Goal: Information Seeking & Learning: Check status

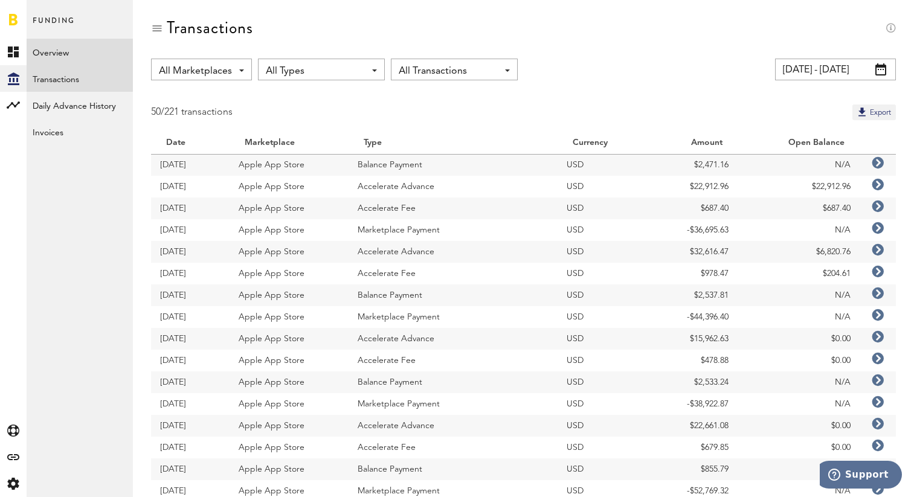
click at [38, 58] on link "Overview" at bounding box center [80, 52] width 106 height 27
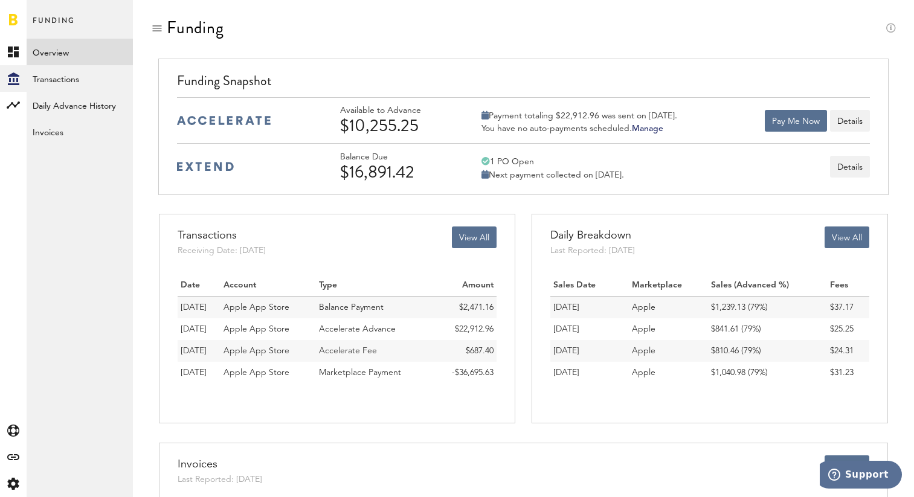
click at [686, 167] on div "Balance Due $16,891.42 1 PO Open Next payment collected on [DATE]. Details" at bounding box center [605, 167] width 530 height 30
click at [845, 169] on button "Details" at bounding box center [850, 167] width 40 height 22
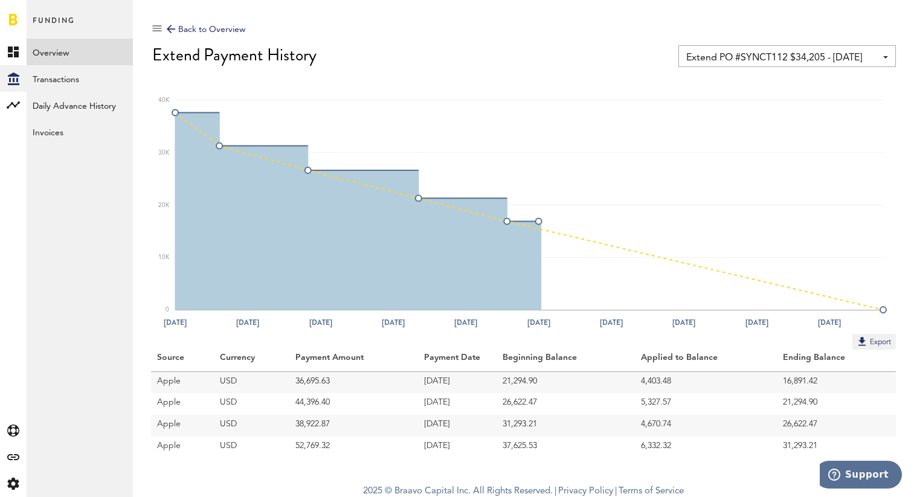
click at [700, 63] on span "Extend PO #SYNCT112 $34,205 - [DATE]" at bounding box center [781, 58] width 190 height 21
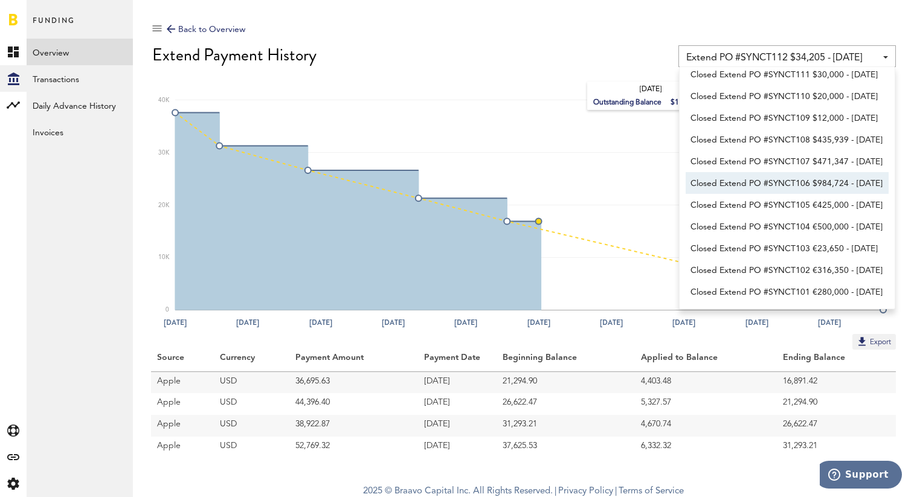
scroll to position [4, 0]
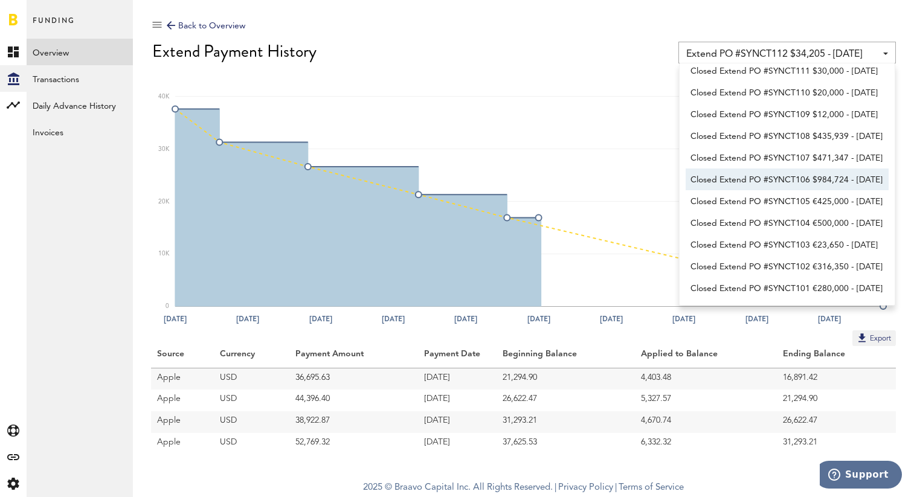
click at [552, 465] on div "Back to Overview Extend PO #SYNCT112 $34,205 - [DATE] Extend PO #SYNCT112 $34,2…" at bounding box center [523, 234] width 781 height 477
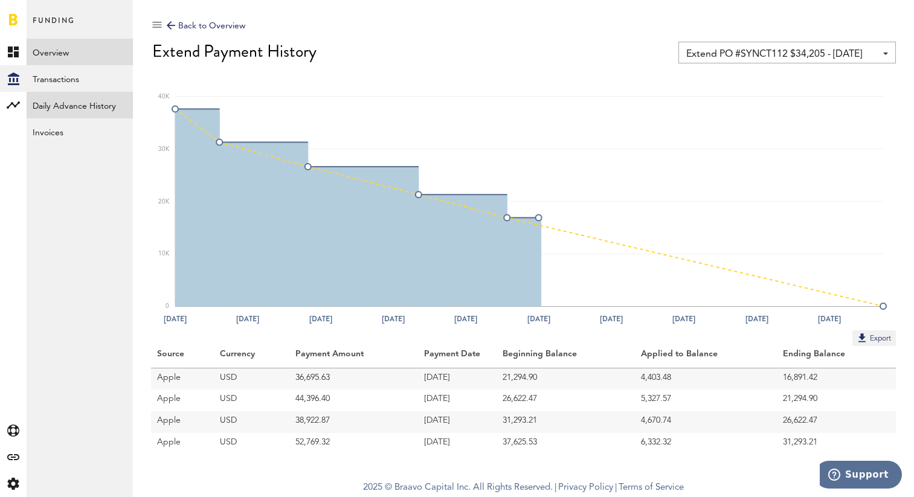
click at [51, 104] on link "Daily Advance History" at bounding box center [80, 105] width 106 height 27
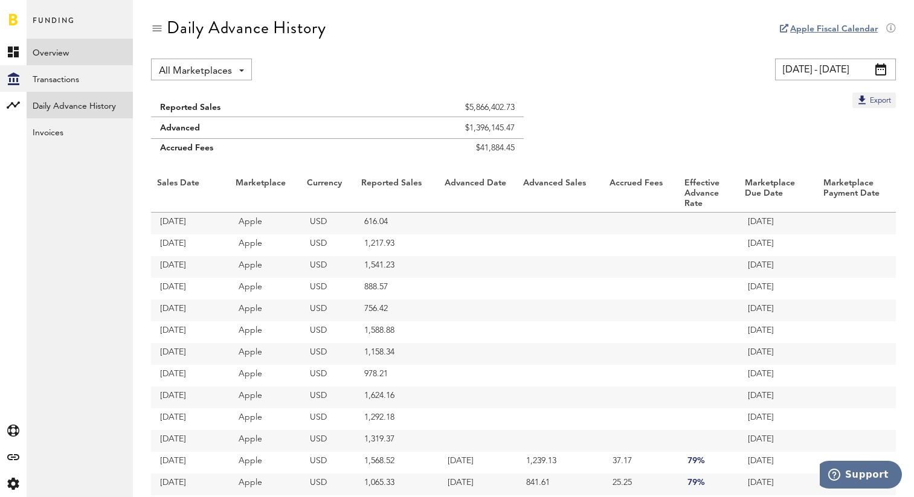
click at [39, 55] on link "Overview" at bounding box center [80, 52] width 106 height 27
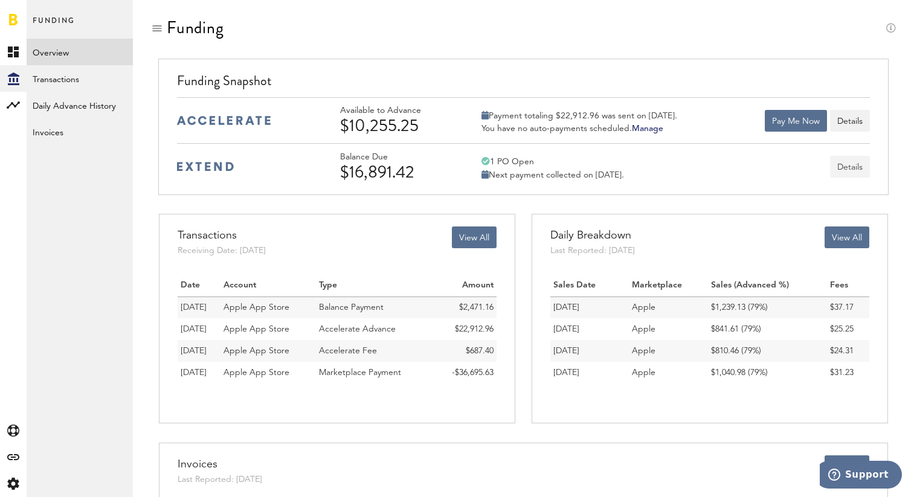
click at [851, 163] on button "Details" at bounding box center [850, 167] width 40 height 22
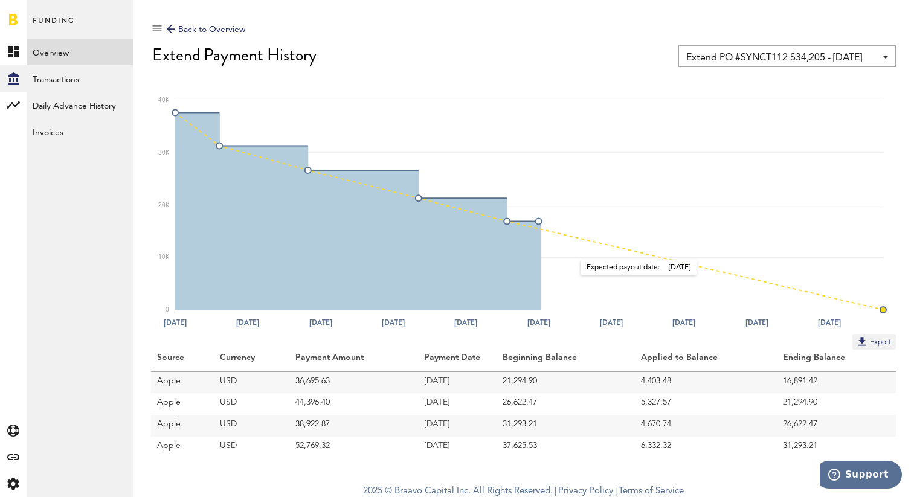
scroll to position [4, 0]
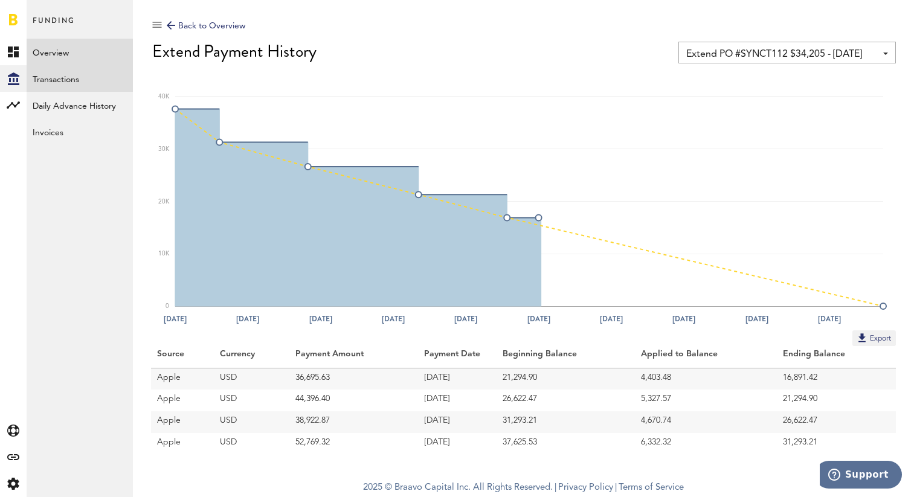
click at [44, 85] on link "Transactions" at bounding box center [80, 78] width 106 height 27
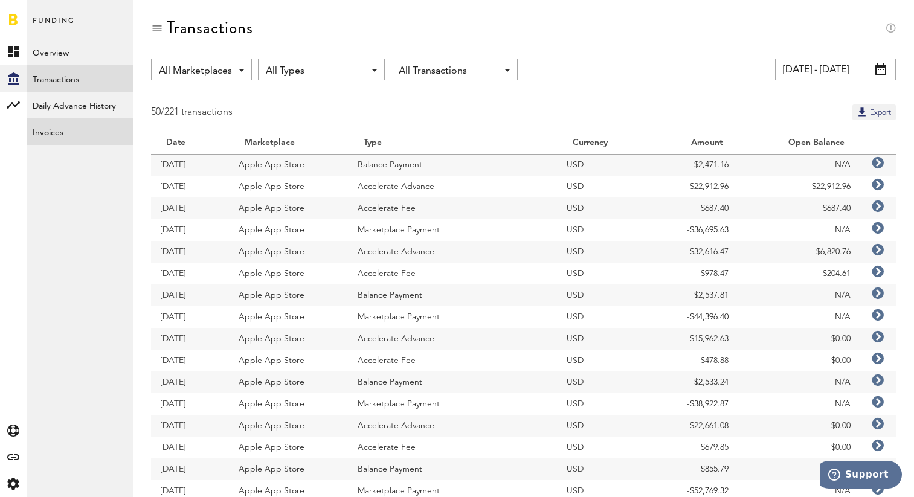
click at [45, 138] on link "Invoices" at bounding box center [80, 131] width 106 height 27
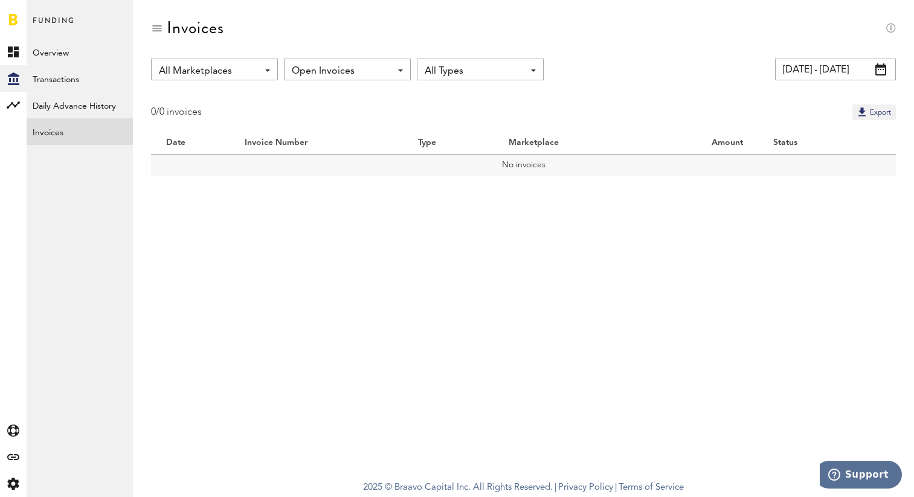
click at [799, 67] on input "[DATE] - [DATE]" at bounding box center [835, 70] width 121 height 22
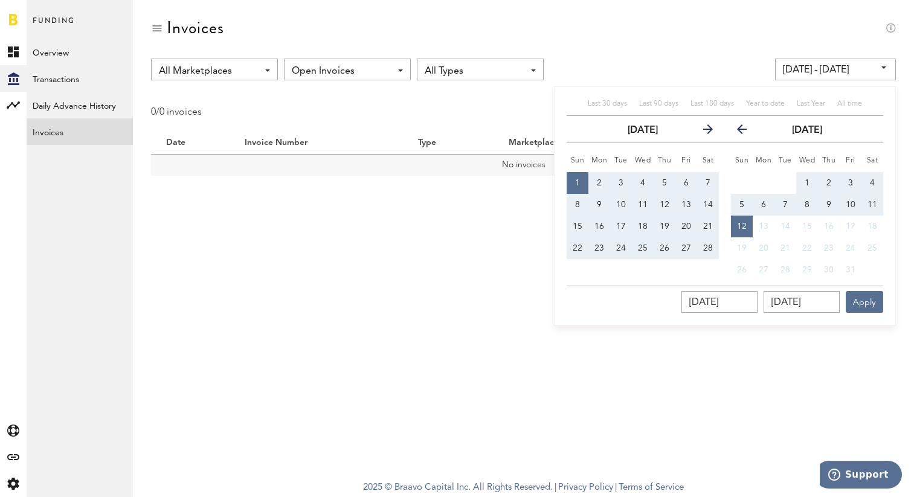
click at [639, 62] on div "All Marketplaces All Marketplaces Apple App Store Google Play Stripe Open Invoi…" at bounding box center [523, 70] width 745 height 22
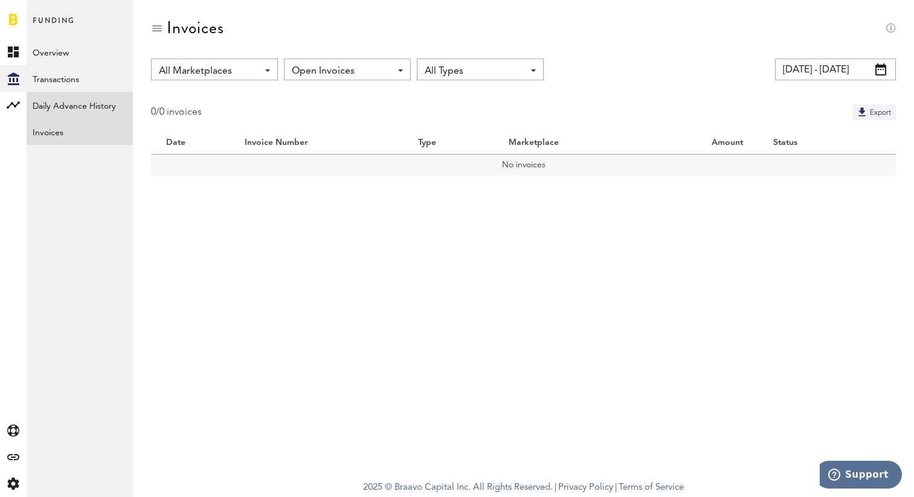
click at [48, 98] on link "Daily Advance History" at bounding box center [80, 105] width 106 height 27
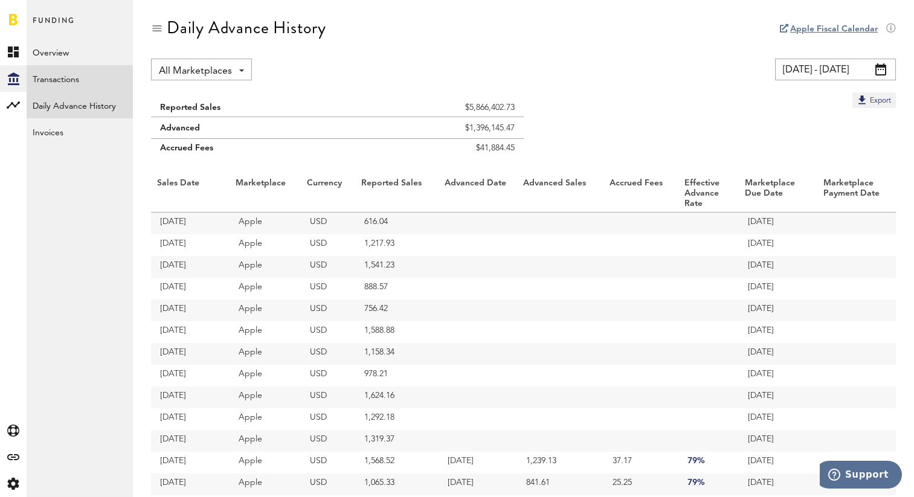
click at [51, 74] on link "Transactions" at bounding box center [80, 78] width 106 height 27
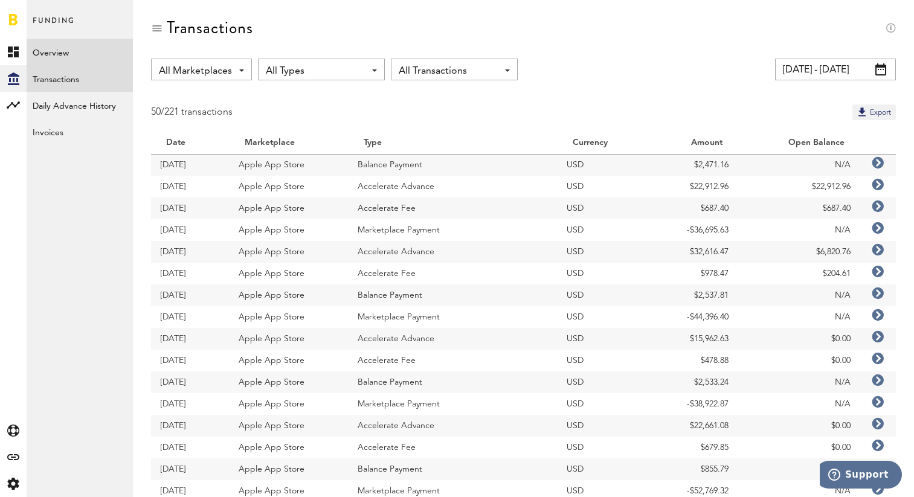
click at [53, 54] on link "Overview" at bounding box center [80, 52] width 106 height 27
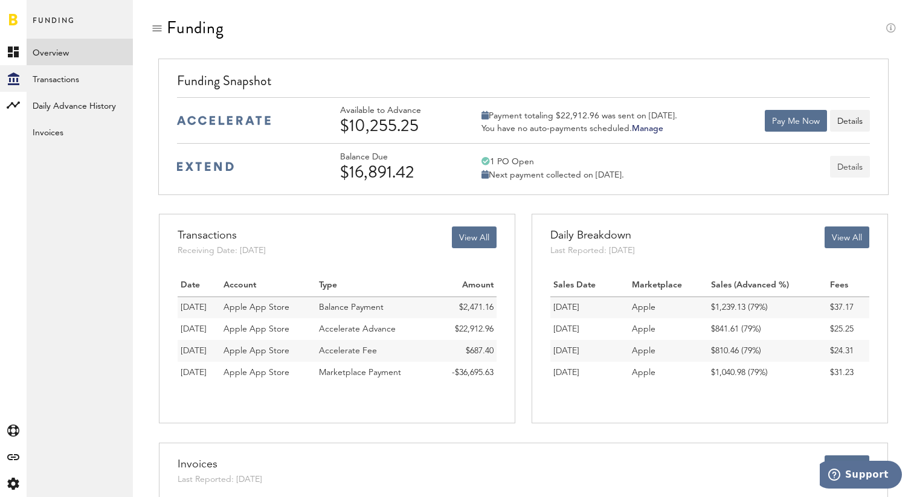
click at [835, 170] on button "Details" at bounding box center [850, 167] width 40 height 22
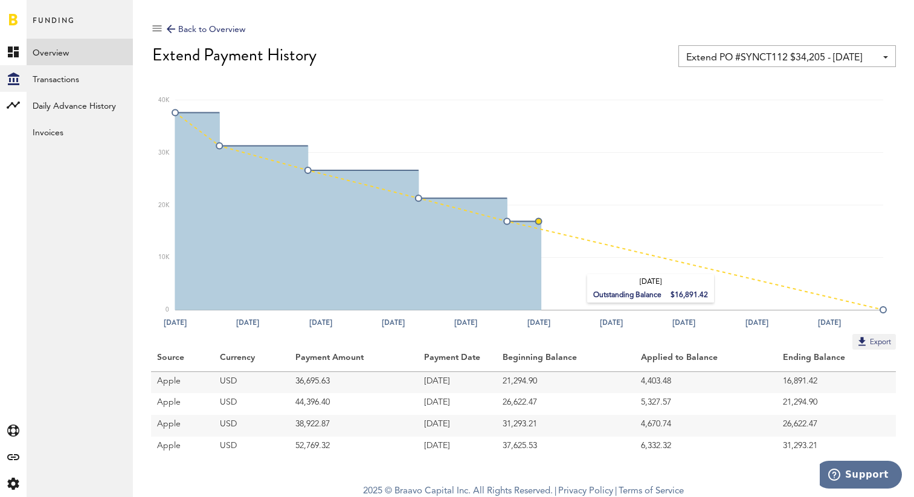
scroll to position [4, 0]
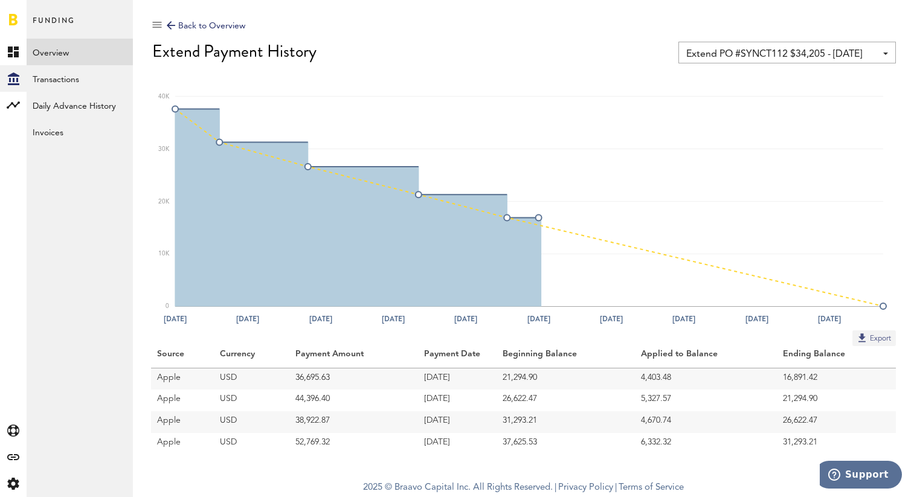
click at [874, 335] on button "Export" at bounding box center [875, 339] width 44 height 16
click at [856, 210] on rect at bounding box center [529, 198] width 708 height 218
click at [816, 58] on span "Extend PO #SYNCT112 $34,205 - [DATE]" at bounding box center [781, 54] width 190 height 21
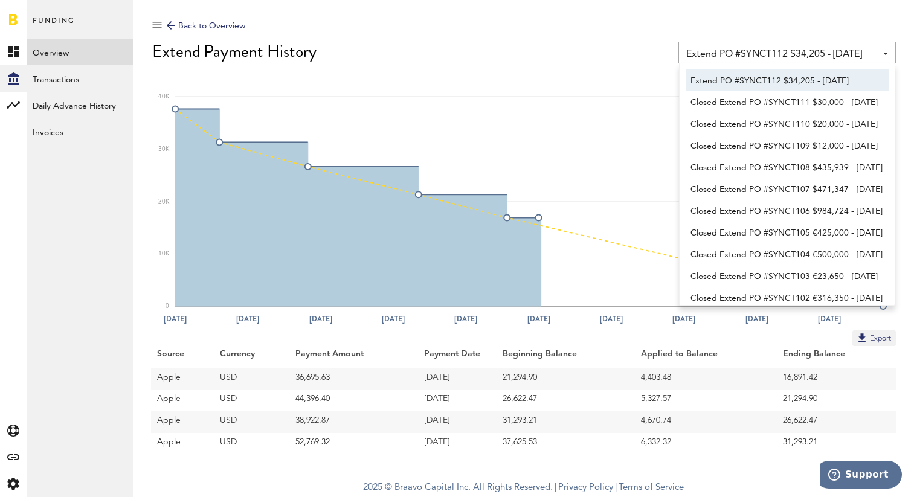
scroll to position [6, 0]
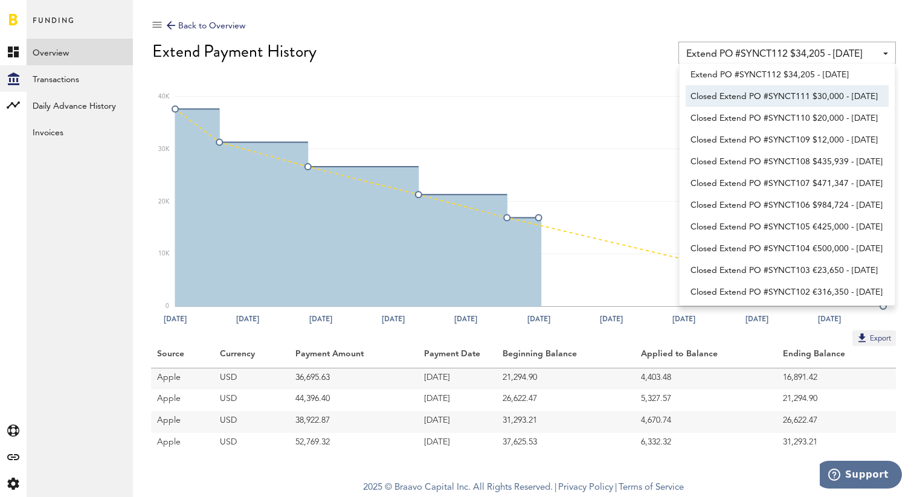
click at [769, 92] on span "Closed Extend PO #SYNCT111 $30,000 - [DATE]" at bounding box center [787, 96] width 193 height 21
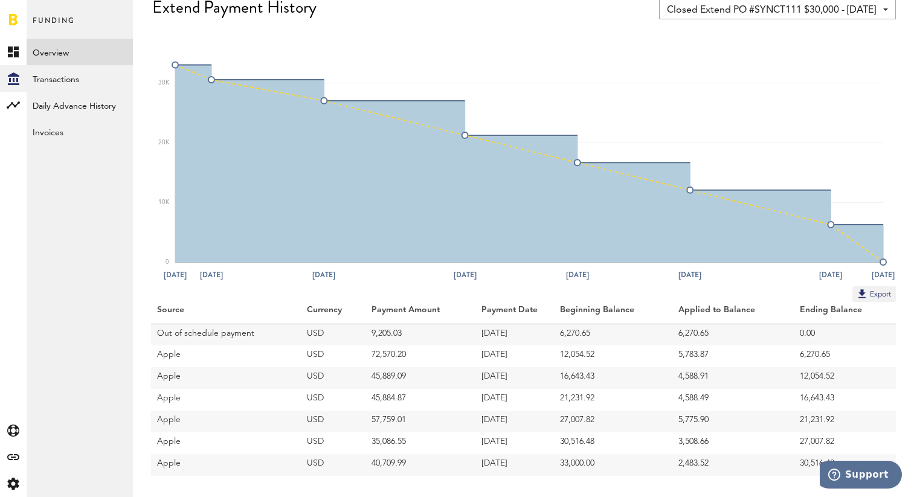
scroll to position [69, 0]
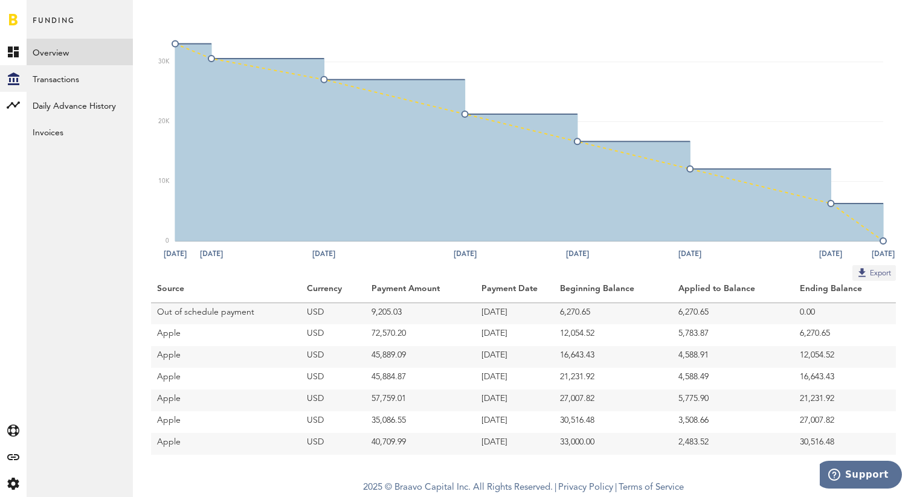
click at [874, 271] on button "Export" at bounding box center [875, 273] width 44 height 16
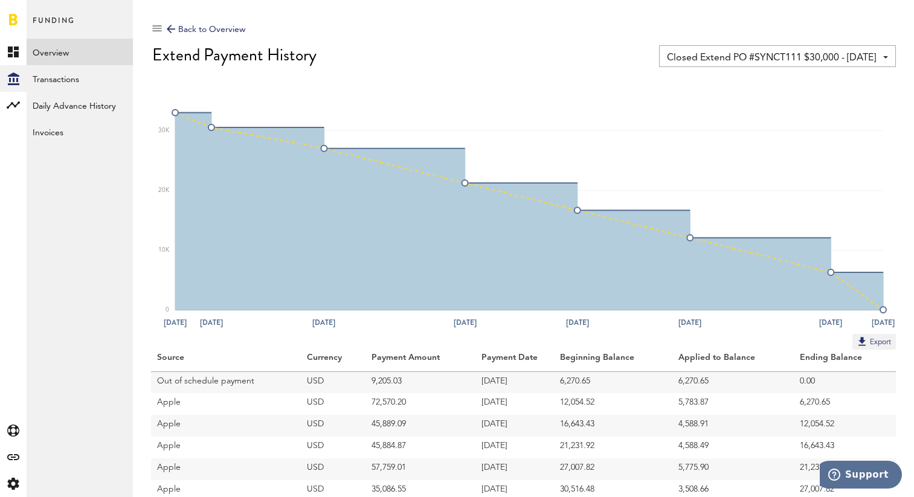
click at [745, 56] on span "Closed Extend PO #SYNCT111 $30,000 - [DATE]" at bounding box center [771, 58] width 209 height 21
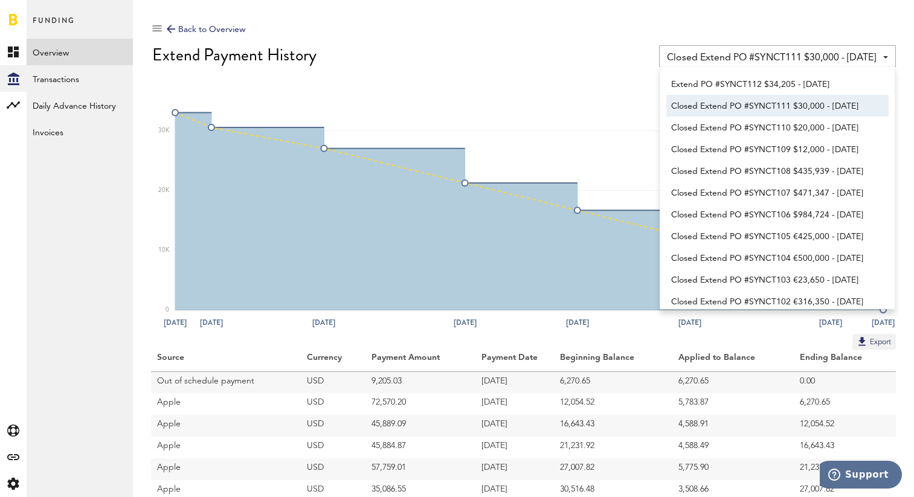
scroll to position [28, 0]
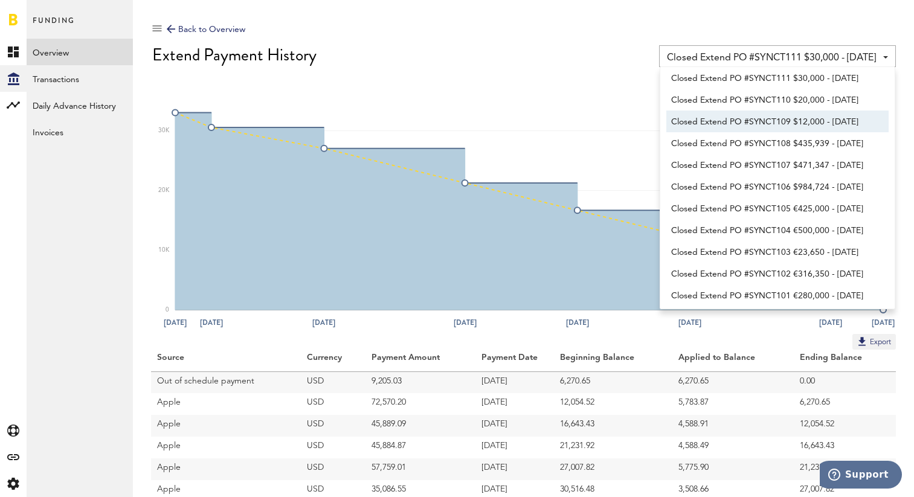
click at [735, 120] on span "Closed Extend PO #SYNCT109 $12,000 - [DATE]" at bounding box center [777, 122] width 213 height 21
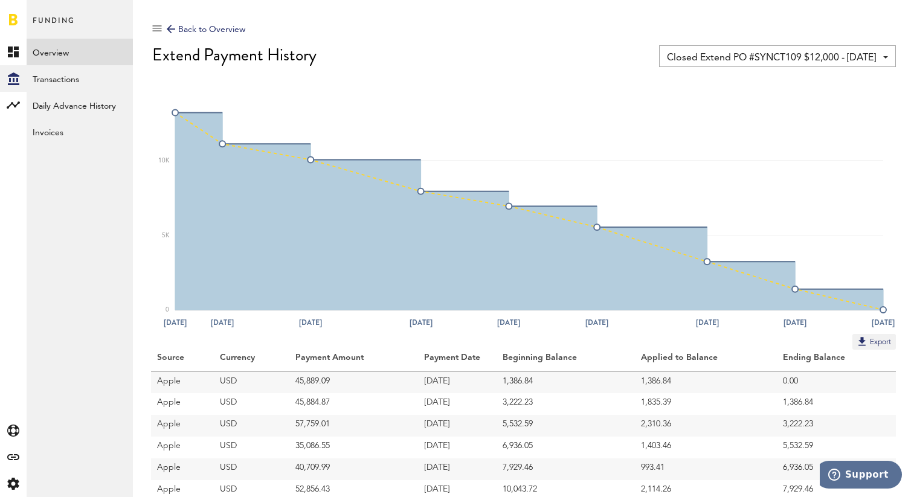
scroll to position [91, 0]
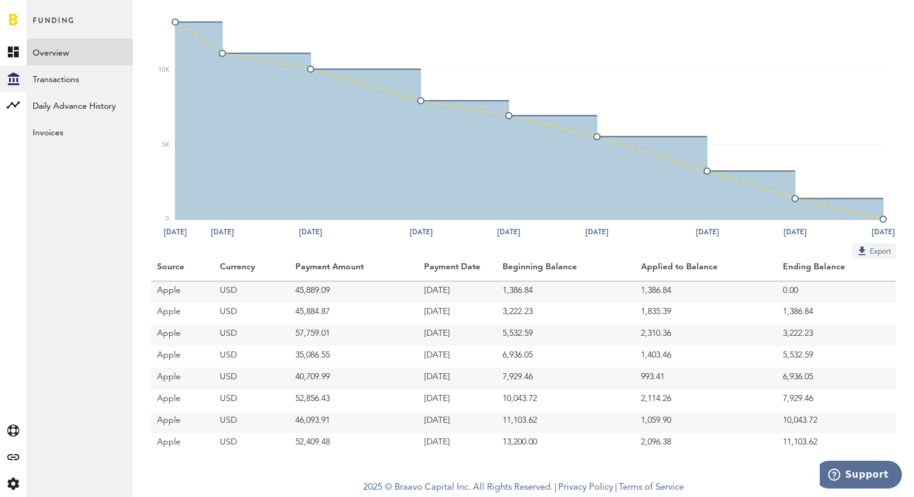
click at [885, 256] on button "Export" at bounding box center [875, 251] width 44 height 16
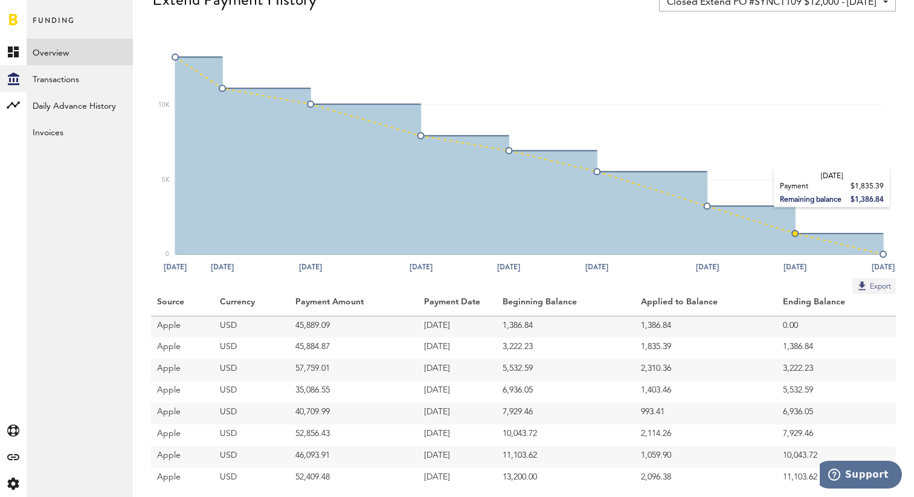
scroll to position [0, 0]
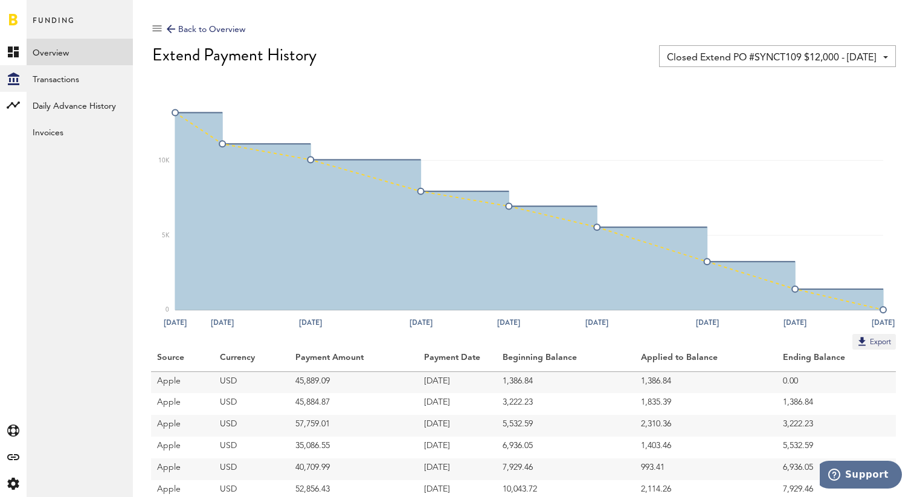
click at [769, 52] on span "Closed Extend PO #SYNCT109 $12,000 - [DATE]" at bounding box center [771, 58] width 209 height 21
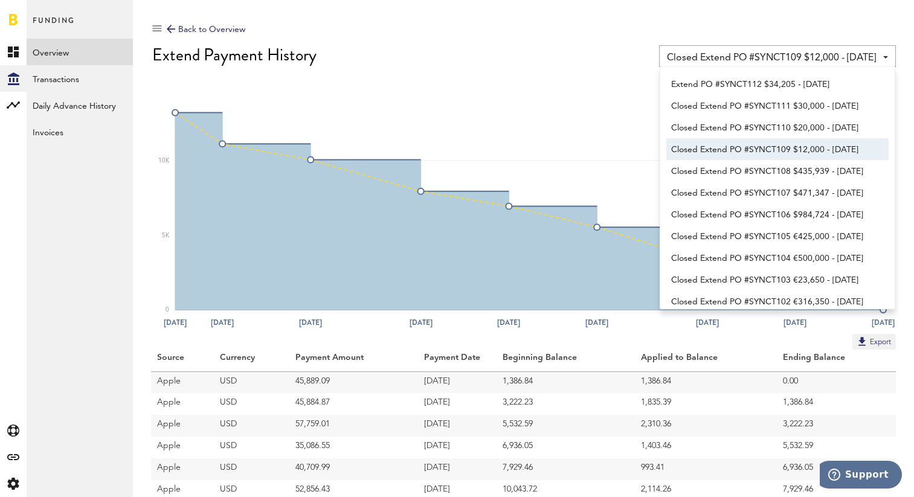
scroll to position [31, 0]
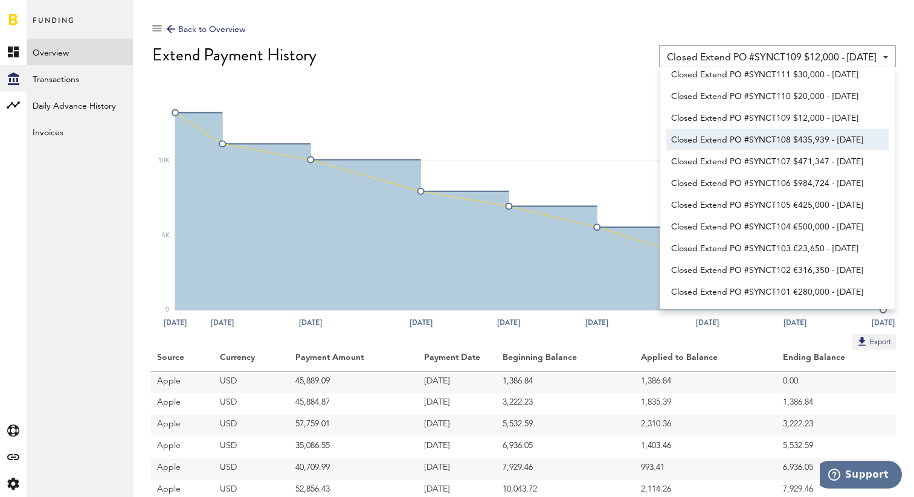
click at [756, 141] on span "Closed Extend PO #SYNCT108 $435,939 - [DATE]" at bounding box center [777, 140] width 213 height 21
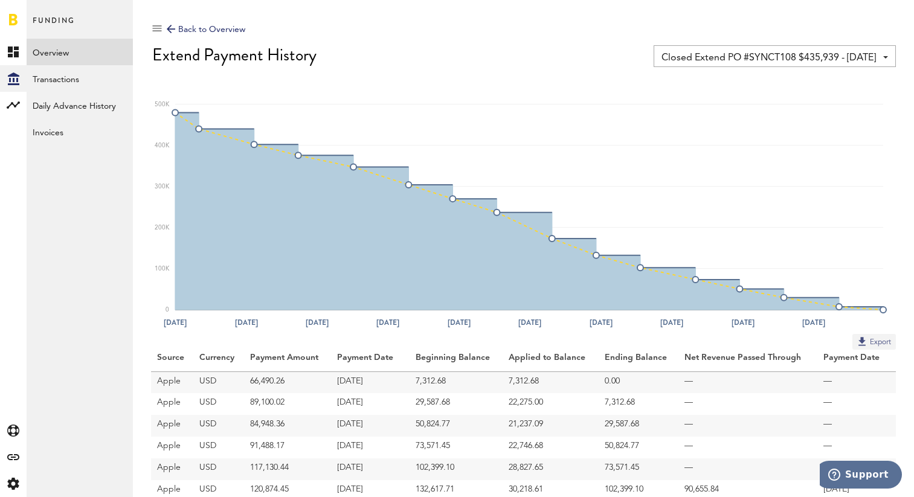
click at [883, 344] on button "Export" at bounding box center [875, 342] width 44 height 16
click at [430, 68] on div "Back to Overview Closed Extend PO #SYNCT108 $435,939 - [DATE] Extend PO #SYNCT1…" at bounding box center [523, 358] width 745 height 680
click at [74, 86] on link "Transactions" at bounding box center [80, 78] width 106 height 27
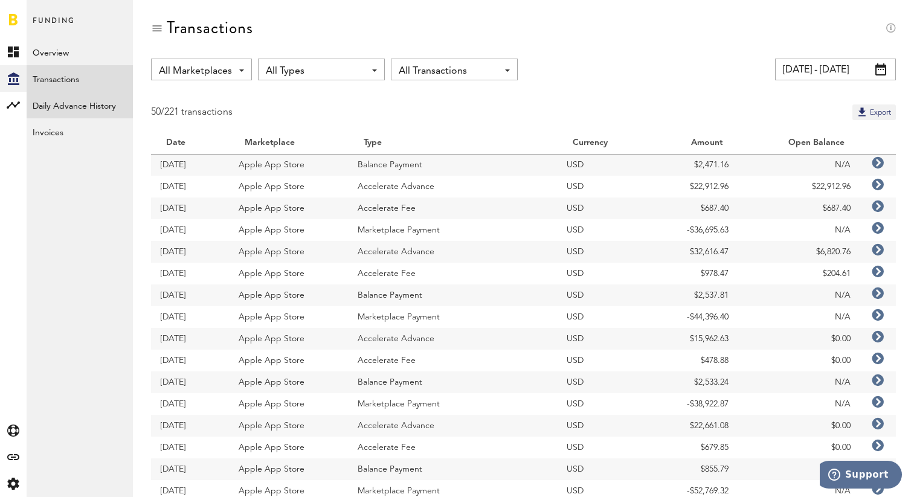
click at [70, 102] on link "Daily Advance History" at bounding box center [80, 105] width 106 height 27
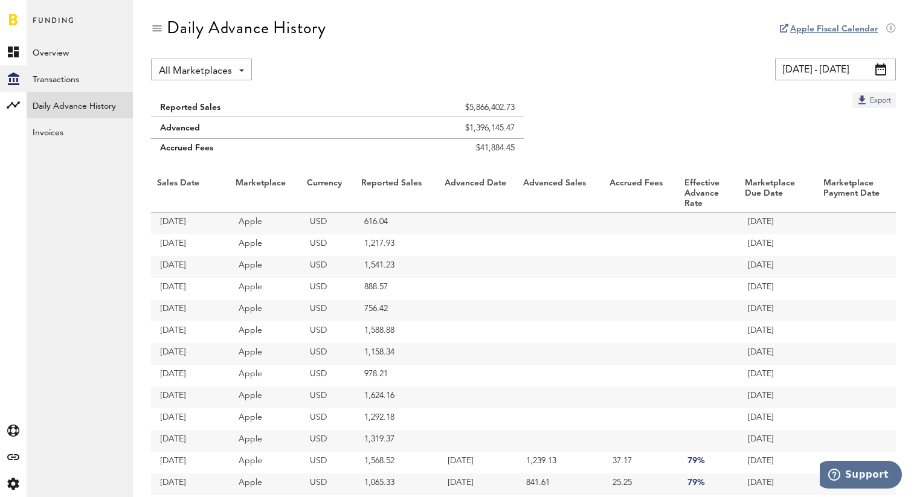
click at [863, 105] on button "Export" at bounding box center [875, 100] width 44 height 16
click at [556, 67] on div "All Marketplaces All Marketplaces Apple App Store Google Play Stripe [DATE] - […" at bounding box center [523, 70] width 745 height 22
click at [45, 48] on link "Overview" at bounding box center [80, 52] width 106 height 27
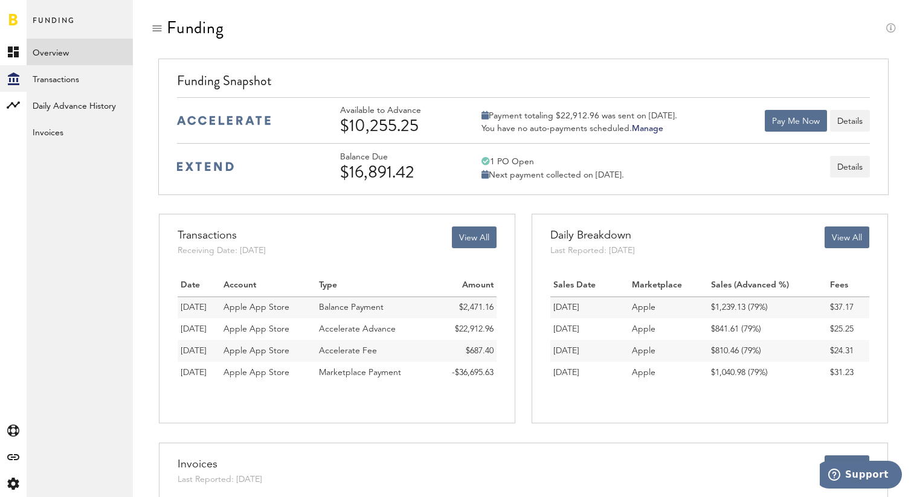
click at [59, 56] on link "Overview" at bounding box center [80, 52] width 106 height 27
click at [56, 83] on link "Transactions" at bounding box center [80, 78] width 106 height 27
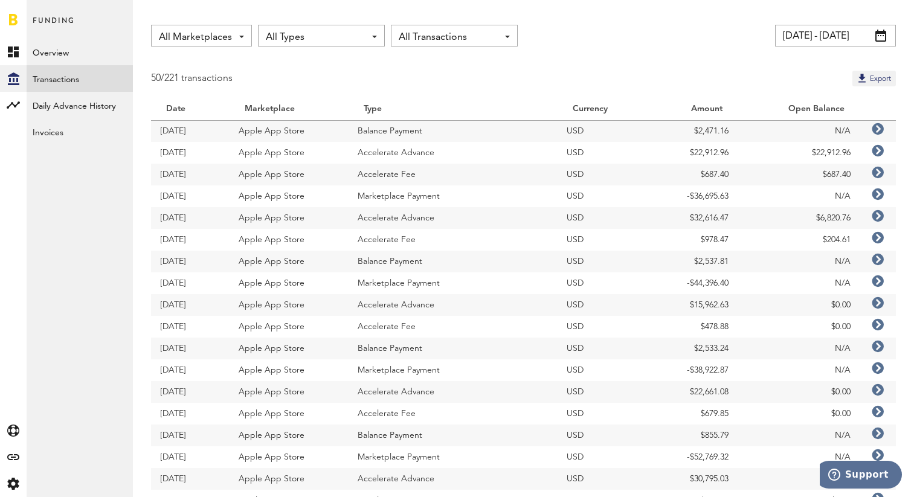
scroll to position [34, 0]
click at [51, 103] on link "Daily Advance History" at bounding box center [80, 105] width 106 height 27
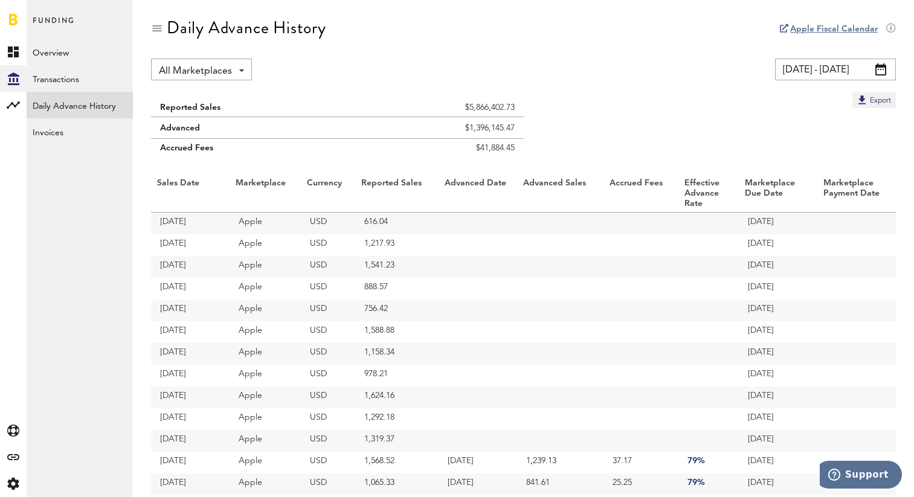
click at [840, 68] on input "[DATE] - [DATE]" at bounding box center [835, 70] width 121 height 22
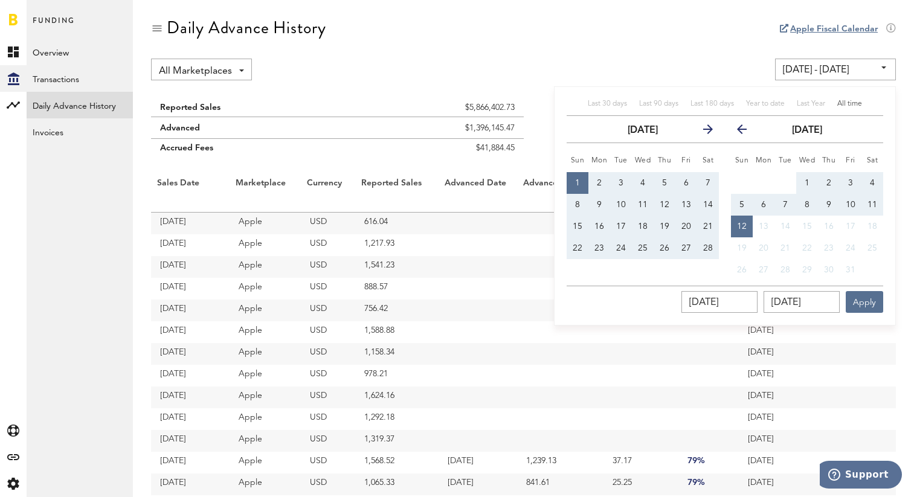
click at [846, 103] on span "All time" at bounding box center [849, 103] width 25 height 7
click at [863, 101] on div "Last 30 days Last 90 days Last 180 days Year to date Last Year All time" at bounding box center [725, 107] width 317 height 17
click at [851, 106] on span "All time" at bounding box center [849, 103] width 25 height 7
click at [684, 50] on div "Daily Advance History" at bounding box center [523, 38] width 745 height 40
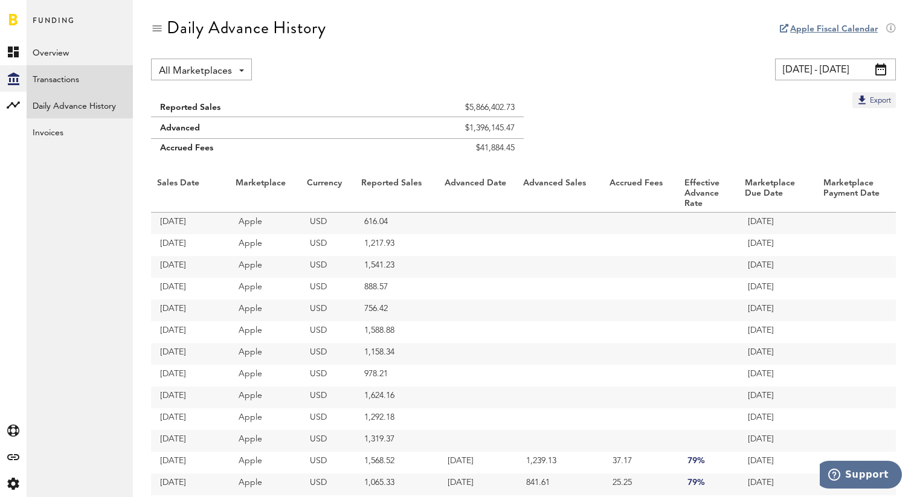
click at [74, 85] on link "Transactions" at bounding box center [80, 78] width 106 height 27
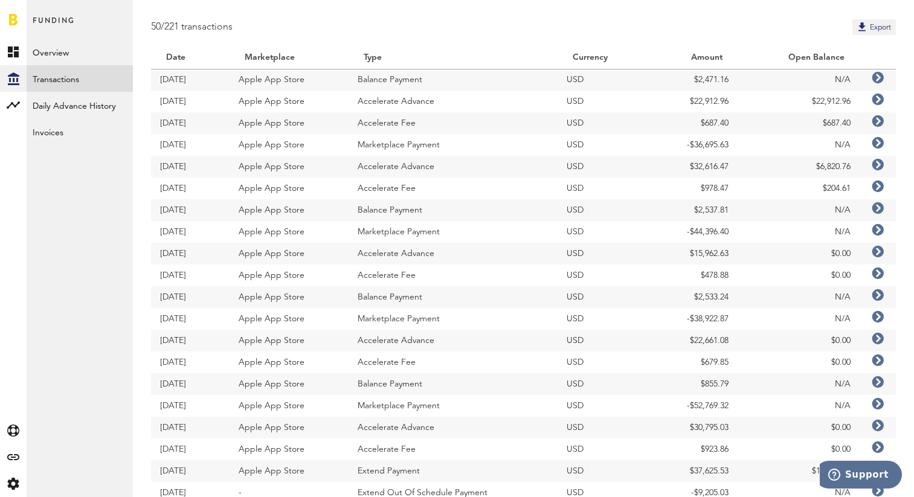
scroll to position [174, 0]
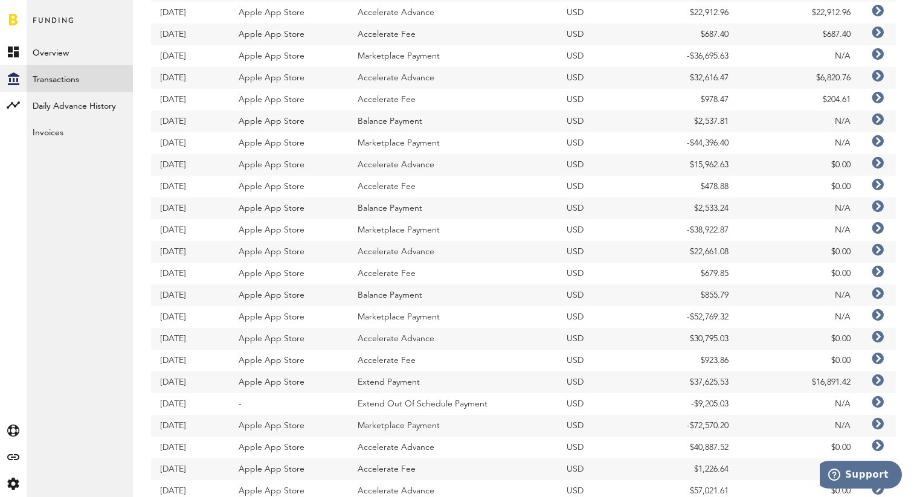
drag, startPoint x: 152, startPoint y: 224, endPoint x: 221, endPoint y: 282, distance: 90.1
drag, startPoint x: 156, startPoint y: 225, endPoint x: 204, endPoint y: 269, distance: 65.4
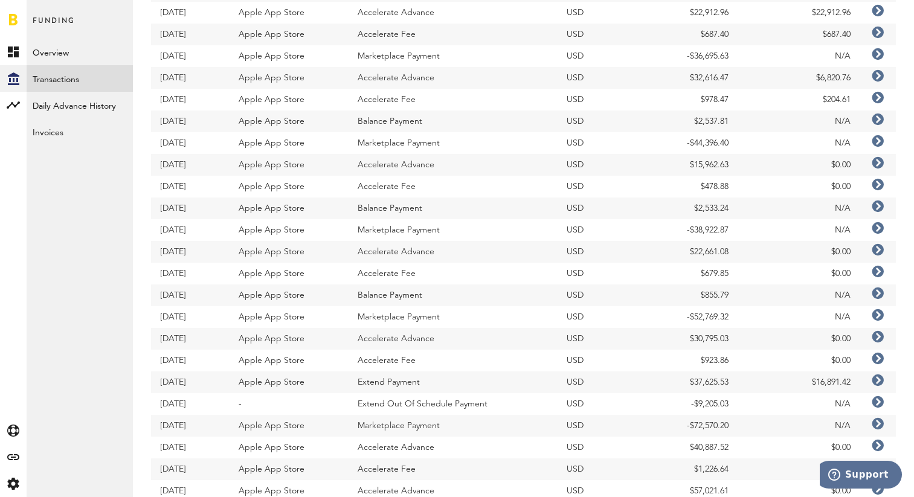
copy tbody "[DATE] Apple App Store Marketplace Payment USD -$38,922.87 N/A [DATE] Apple App…"
click at [5, 41] on link "Created with Sketch." at bounding box center [13, 52] width 27 height 27
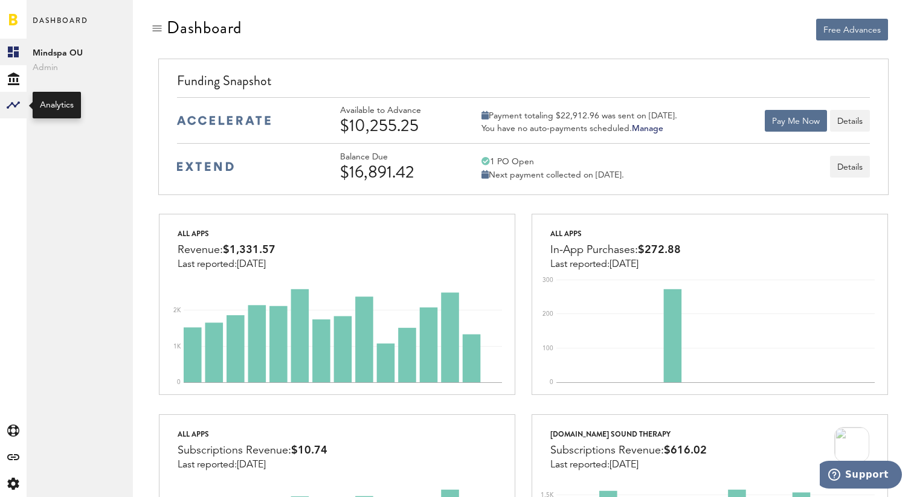
click at [17, 97] on div at bounding box center [13, 105] width 27 height 27
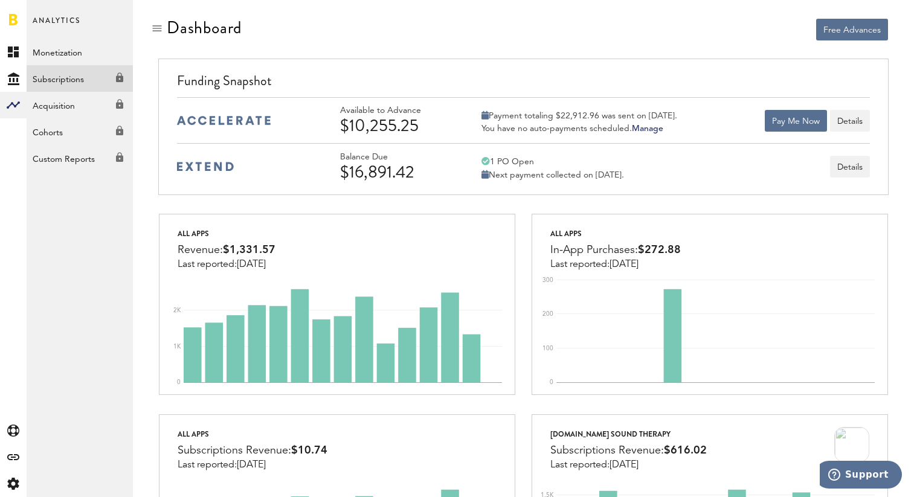
click at [51, 81] on link "Subscriptions Created with Sketch." at bounding box center [80, 78] width 106 height 27
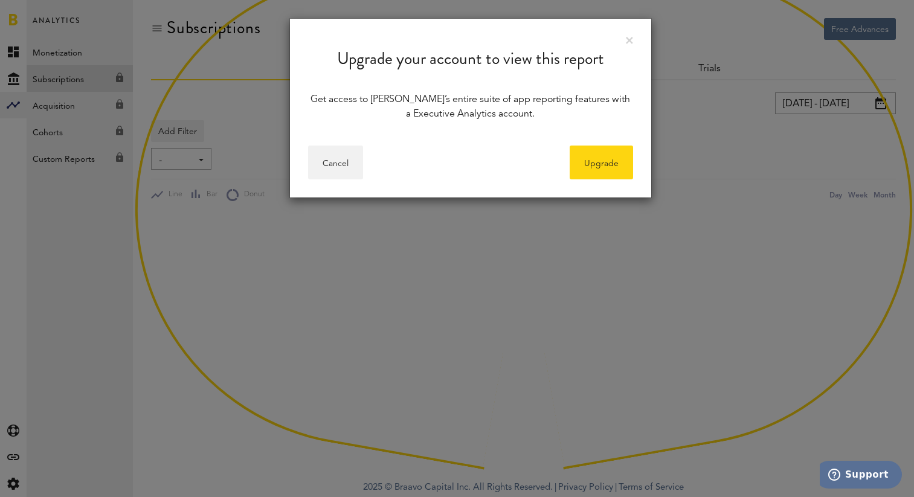
type input "[DATE] - [DATE]"
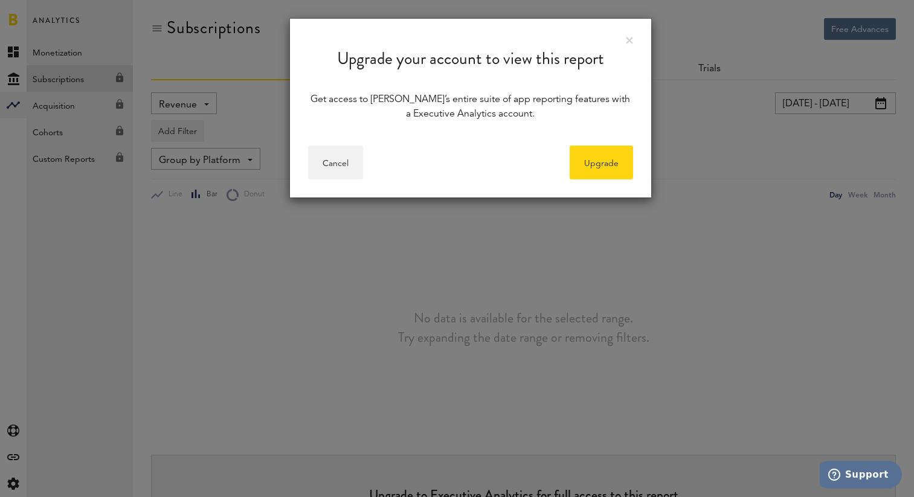
click at [624, 42] on div "Upgrade your account to view this report" at bounding box center [470, 50] width 361 height 62
click at [628, 40] on link at bounding box center [629, 40] width 7 height 7
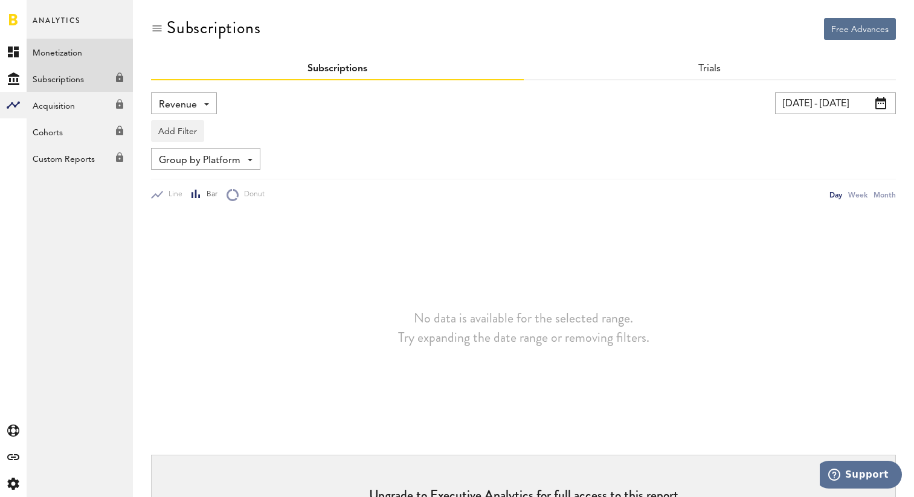
click at [48, 56] on link "Monetization" at bounding box center [80, 52] width 106 height 27
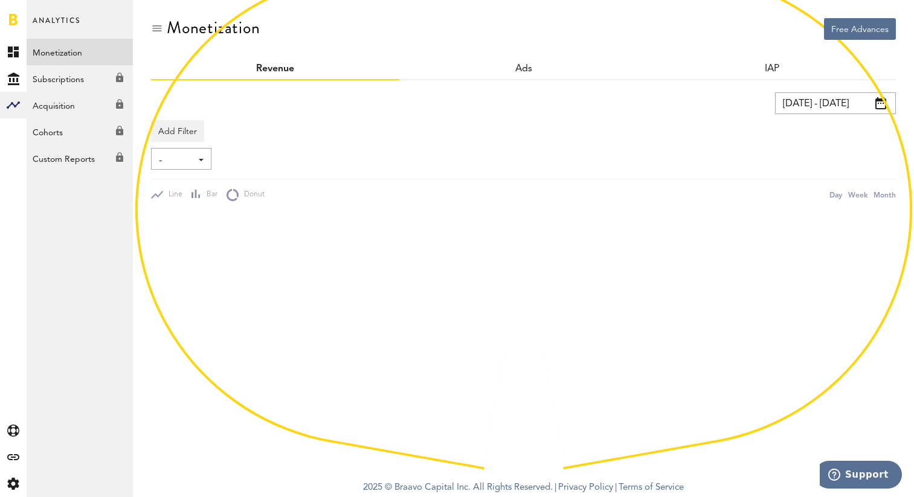
type input "[DATE] - [DATE]"
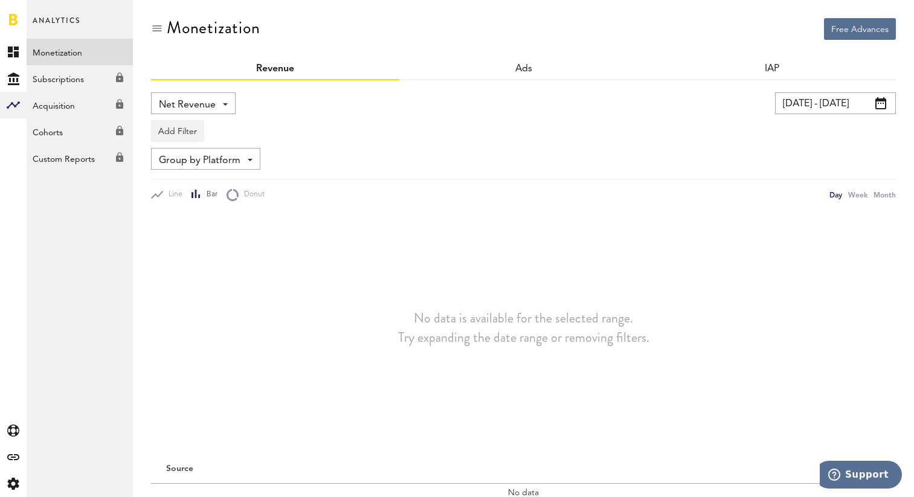
click at [231, 161] on span "Group by Platform" at bounding box center [200, 160] width 82 height 21
click at [221, 212] on span "Group by Revenue Type" at bounding box center [210, 209] width 94 height 21
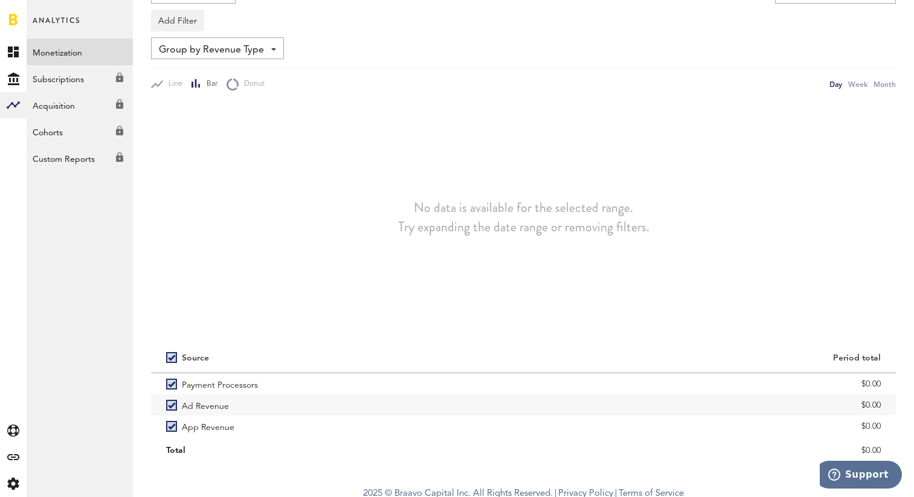
scroll to position [117, 0]
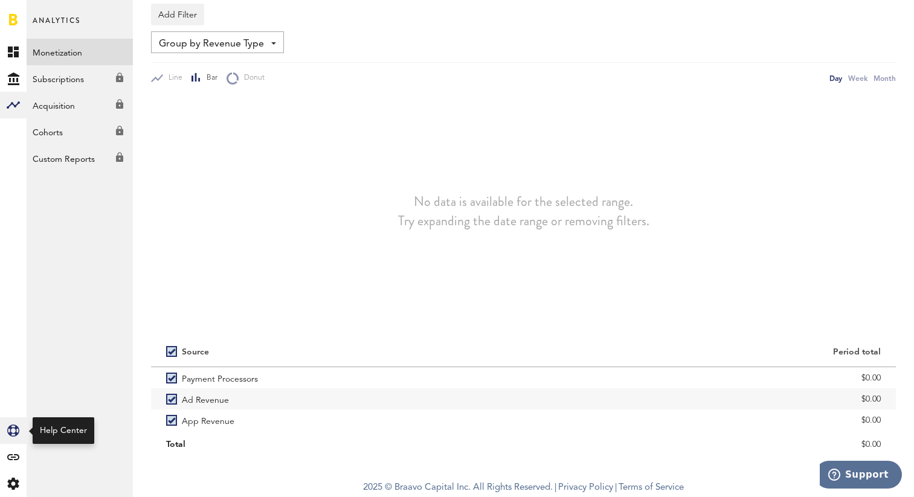
click at [13, 430] on icon "Created with Sketch." at bounding box center [13, 431] width 12 height 12
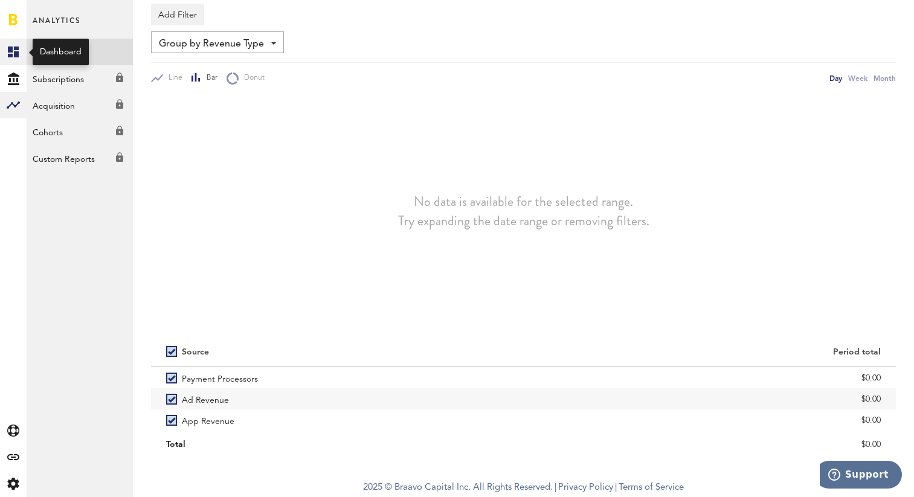
click at [13, 50] on rect at bounding box center [13, 52] width 15 height 15
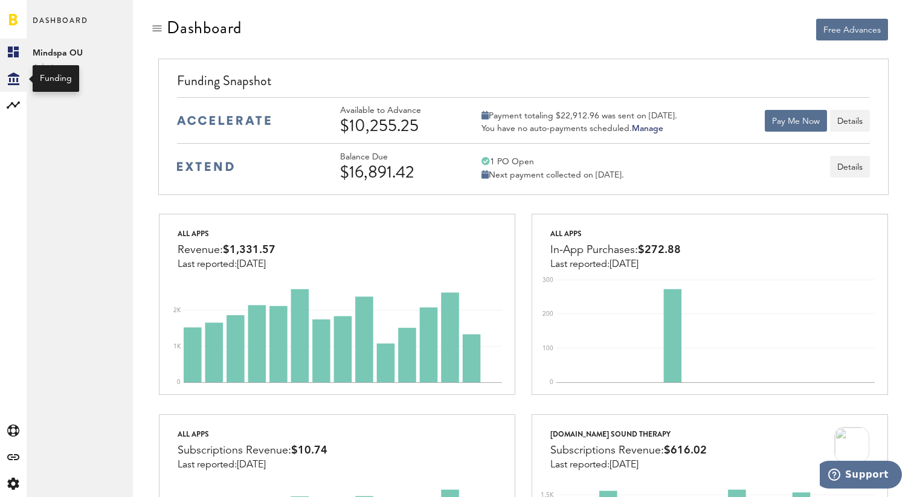
click at [11, 80] on icon "Created with Sketch." at bounding box center [13, 79] width 11 height 13
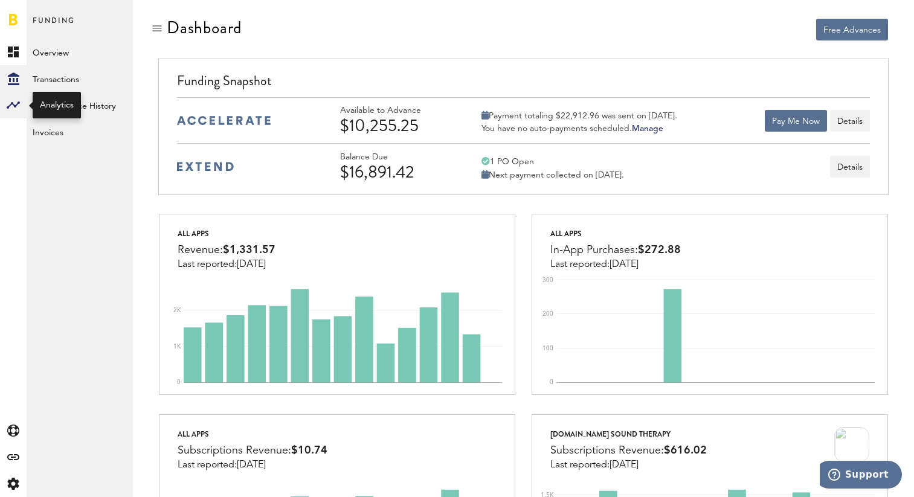
click at [12, 111] on rect at bounding box center [13, 105] width 15 height 15
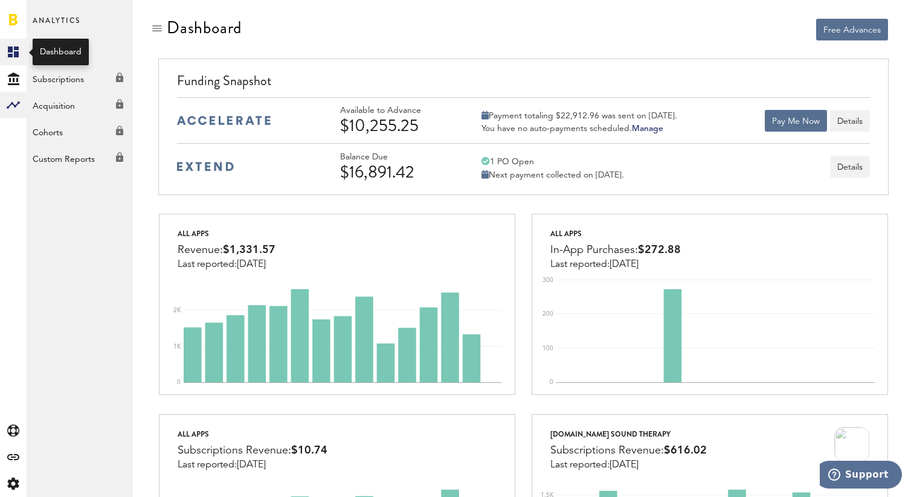
click at [7, 48] on link "Created with Sketch." at bounding box center [13, 52] width 27 height 27
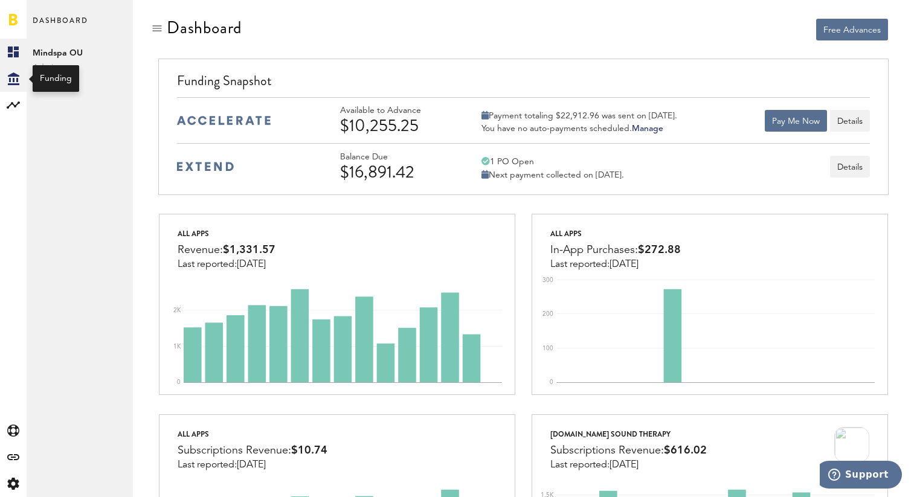
click at [11, 79] on icon "Created with Sketch." at bounding box center [13, 79] width 11 height 13
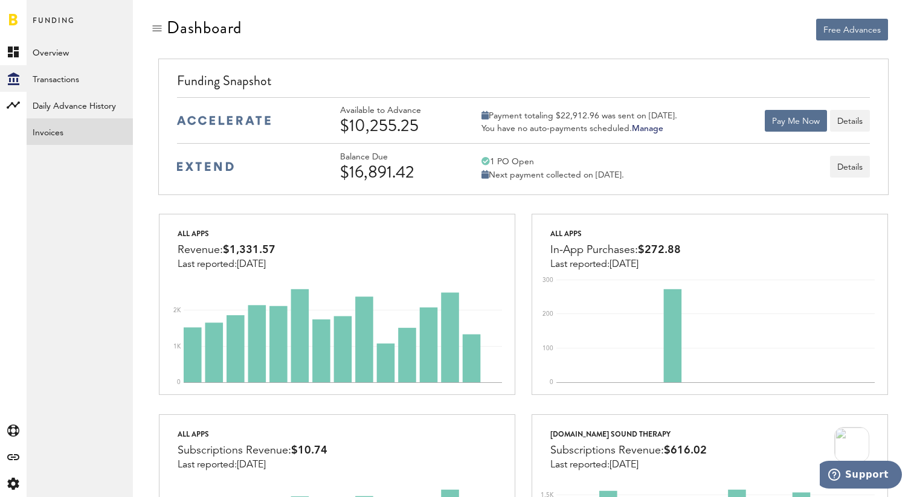
click at [69, 141] on link "Invoices" at bounding box center [80, 131] width 106 height 27
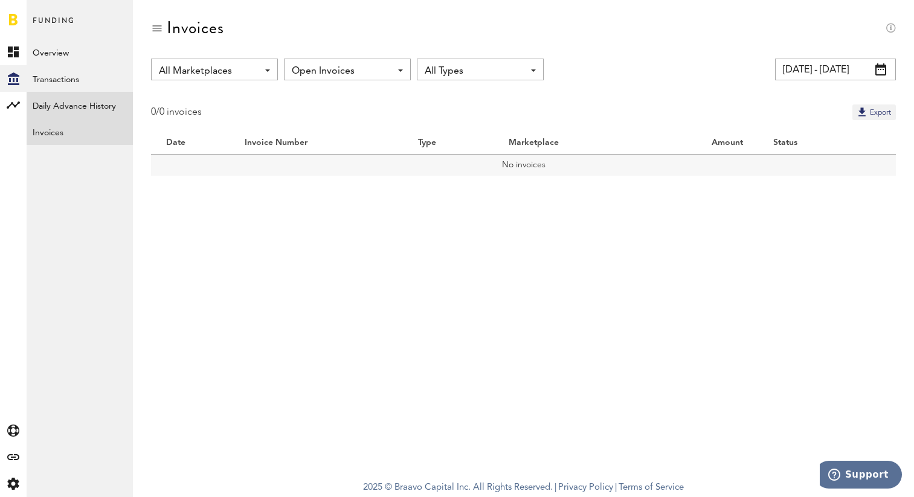
click at [59, 103] on link "Daily Advance History" at bounding box center [80, 105] width 106 height 27
